Goal: Complete application form

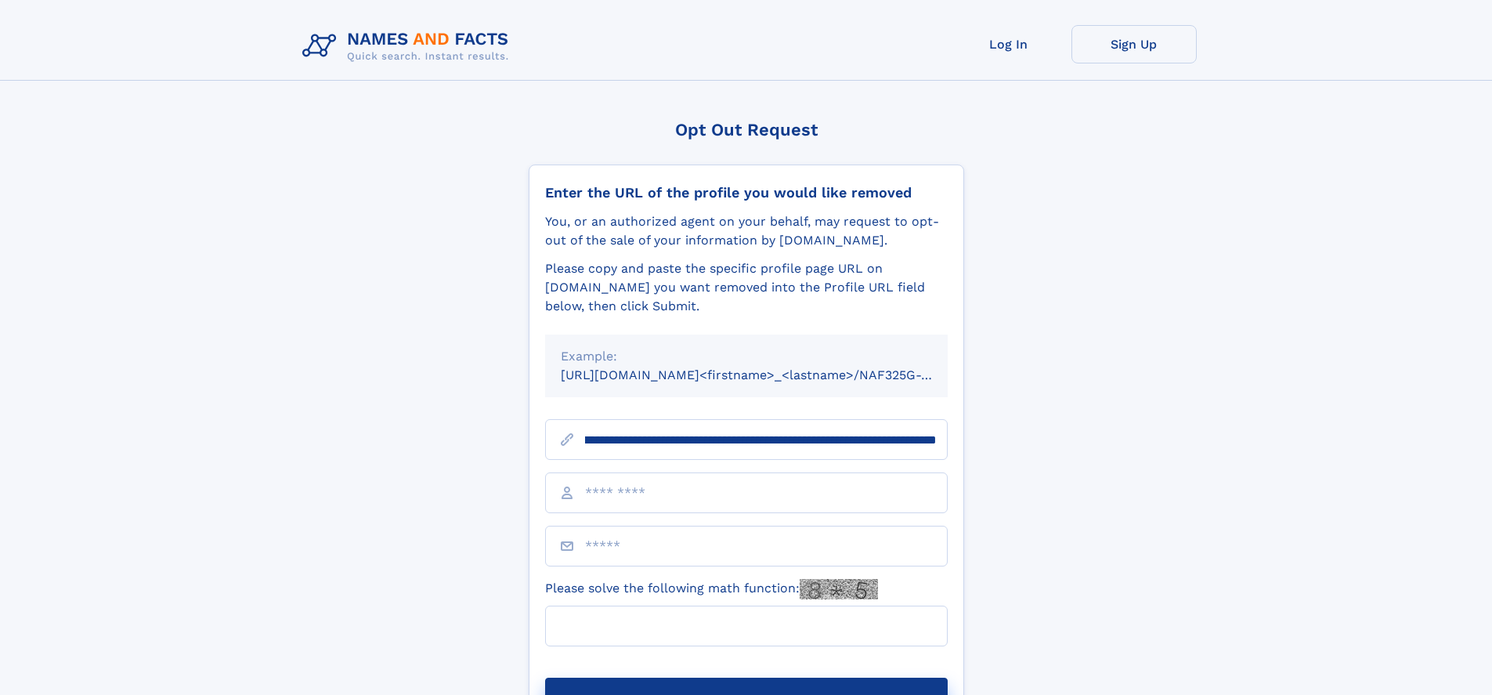
scroll to position [0, 164]
type input "**********"
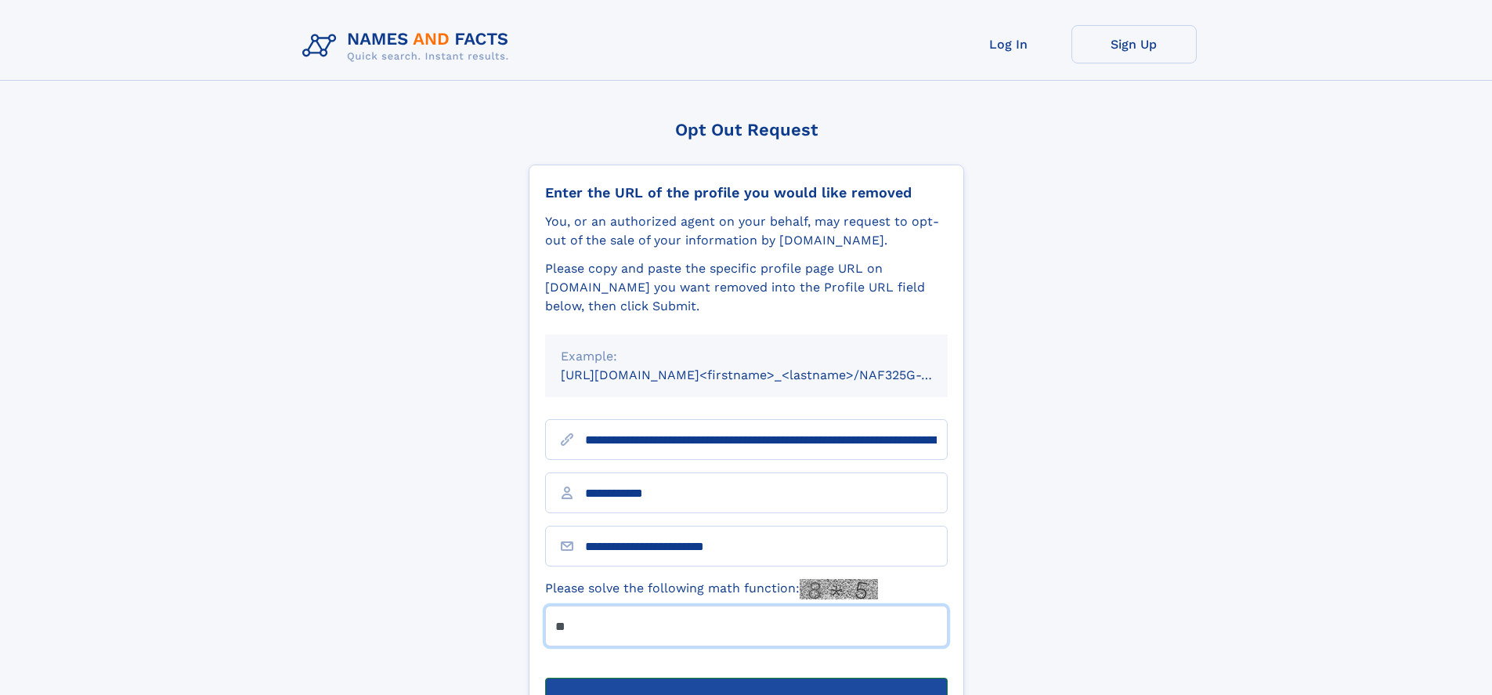
type input "**"
click at [746, 678] on button "Submit Opt Out Request" at bounding box center [746, 703] width 403 height 50
